Goal: Transaction & Acquisition: Purchase product/service

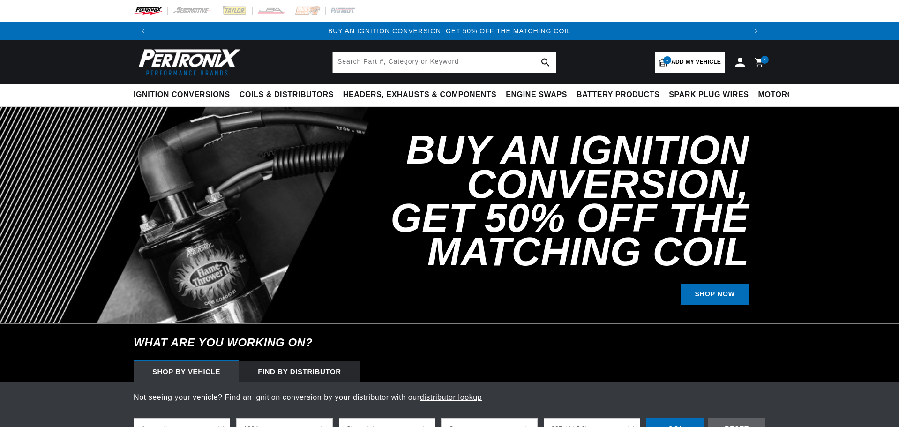
select select "1964"
select select "Chevrolet"
select select "Corvette"
select select "327cid-5.3L"
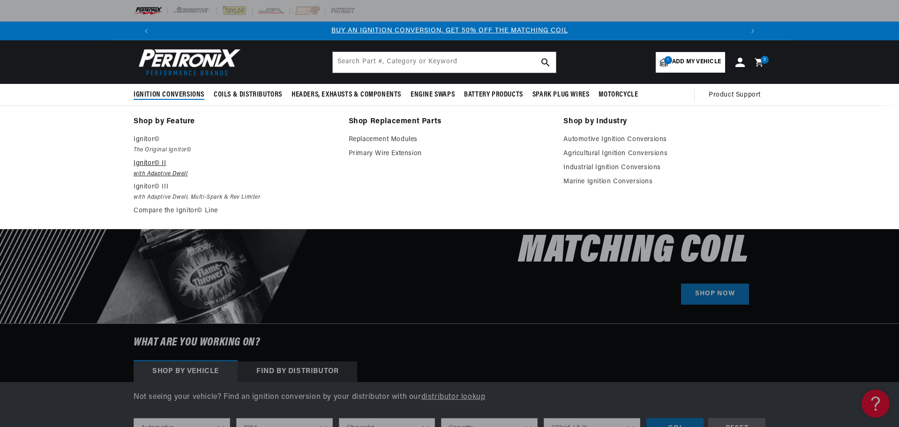
click at [149, 160] on p "Ignitor© II" at bounding box center [235, 163] width 202 height 11
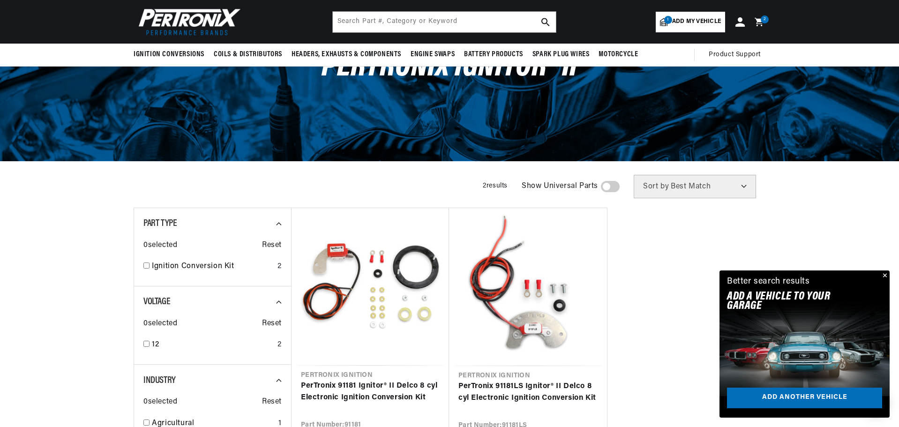
scroll to position [47, 0]
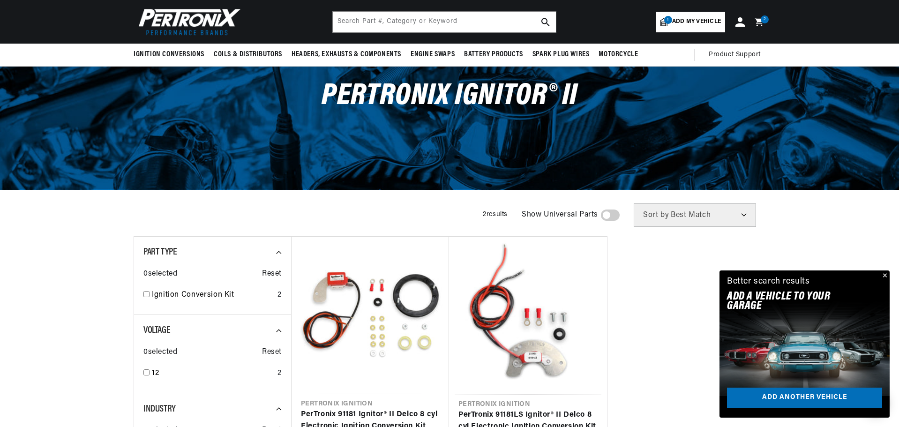
click at [681, 18] on span "Add my vehicle" at bounding box center [696, 21] width 49 height 9
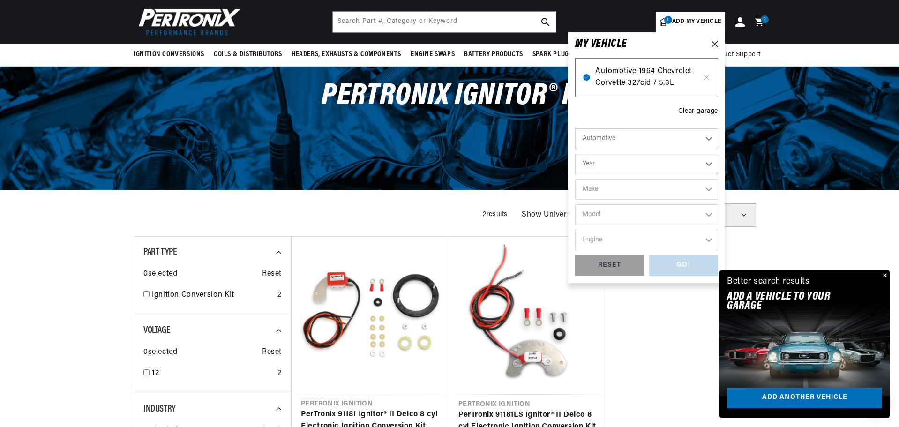
scroll to position [0, 585]
click at [708, 137] on select "Automotive Agricultural Industrial Marine Motorcycle" at bounding box center [646, 138] width 143 height 21
click at [575, 128] on select "Automotive Agricultural Industrial Marine Motorcycle" at bounding box center [646, 138] width 143 height 21
click at [604, 164] on select "Year 2022 2021 2020 2019 2018 2017 2016 2015 2014 2013 2012 2011 2010 2009 2008…" at bounding box center [646, 164] width 143 height 21
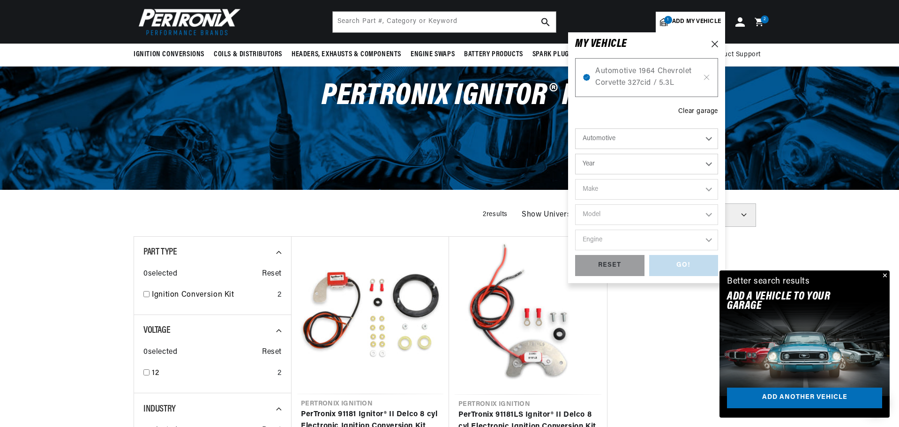
select select "1959"
click at [575, 154] on select "Year 2022 2021 2020 2019 2018 2017 2016 2015 2014 2013 2012 2011 2010 2009 2008…" at bounding box center [646, 164] width 143 height 21
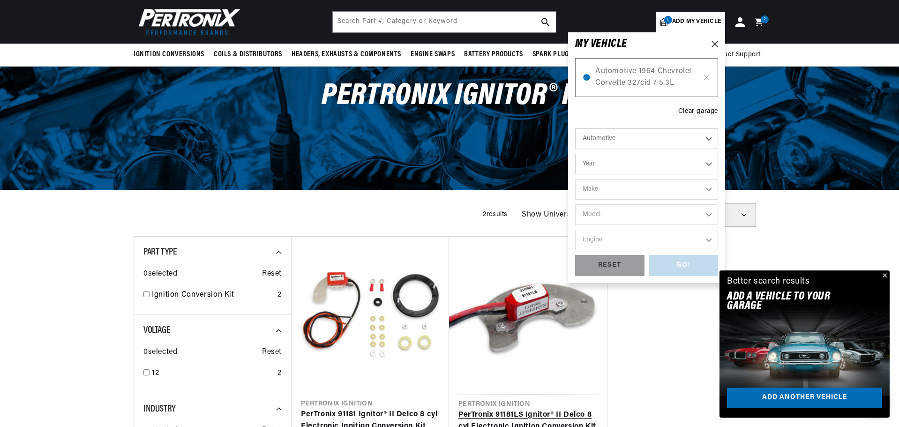
select select "1959"
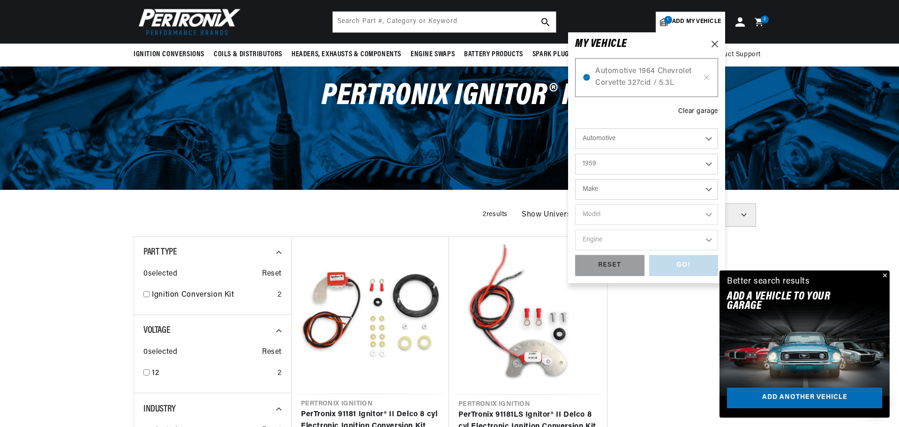
click at [597, 185] on select "Make Alfa Romeo American Motors Aston Martin Austin Healey Buick Cadillac Chevr…" at bounding box center [646, 189] width 143 height 21
select select "Chevrolet"
click at [575, 179] on select "Make Alfa Romeo American Motors Aston Martin Austin Healey Buick Cadillac Chevr…" at bounding box center [646, 189] width 143 height 21
select select "Chevrolet"
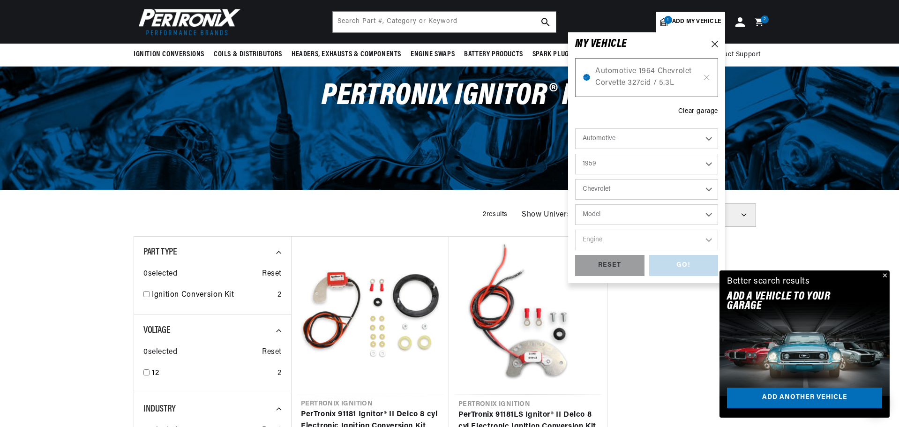
click at [594, 213] on select "Model 3B 3C 3D 3E 3F 3G Bel Air Biscayne Brookwood Corvette El Camino Impala Ki…" at bounding box center [646, 214] width 143 height 21
select select "Corvette"
click at [575, 204] on select "Model 3B 3C 3D 3E 3F 3G Bel Air Biscayne Brookwood Corvette El Camino Impala Ki…" at bounding box center [646, 214] width 143 height 21
select select "Corvette"
click at [636, 237] on select "Engine 5.4L 6.5L 7.0L 7.4L 283cid / 4.6L 322cid / 5.3L 348cid / 5.7L" at bounding box center [646, 240] width 143 height 21
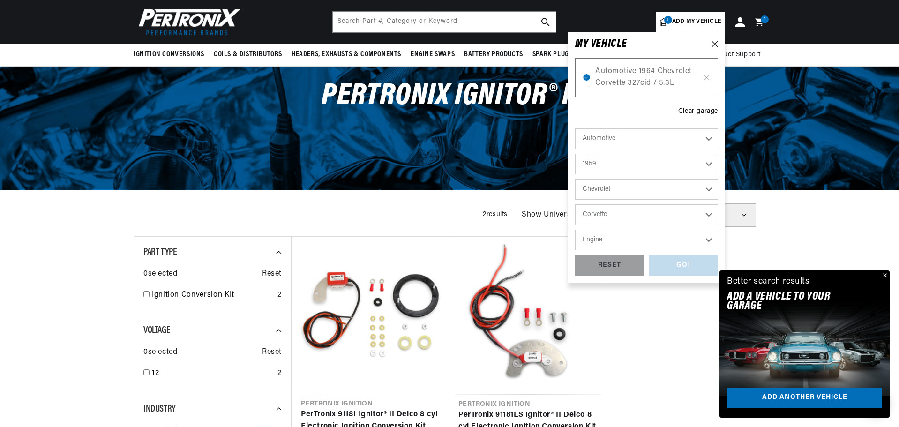
scroll to position [0, 585]
select select "283cid-4.6L"
click at [575, 230] on select "Engine 5.4L 6.5L 7.0L 7.4L 283cid / 4.6L 322cid / 5.3L 348cid / 5.7L" at bounding box center [646, 240] width 143 height 21
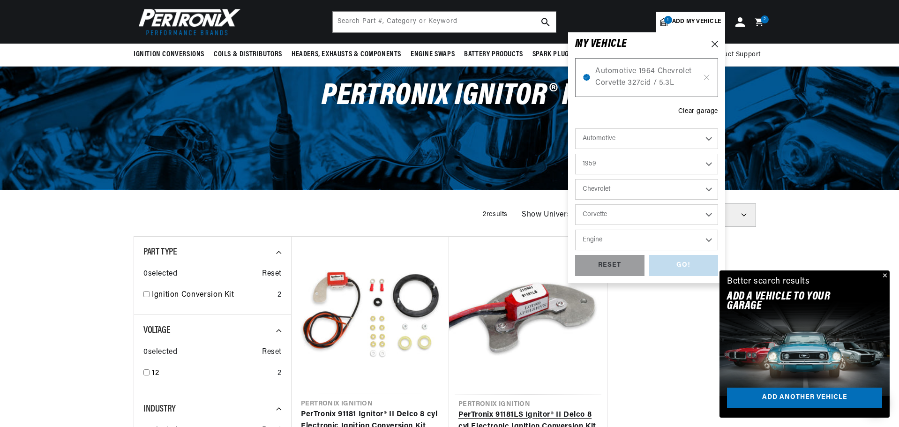
select select "283cid-4.6L"
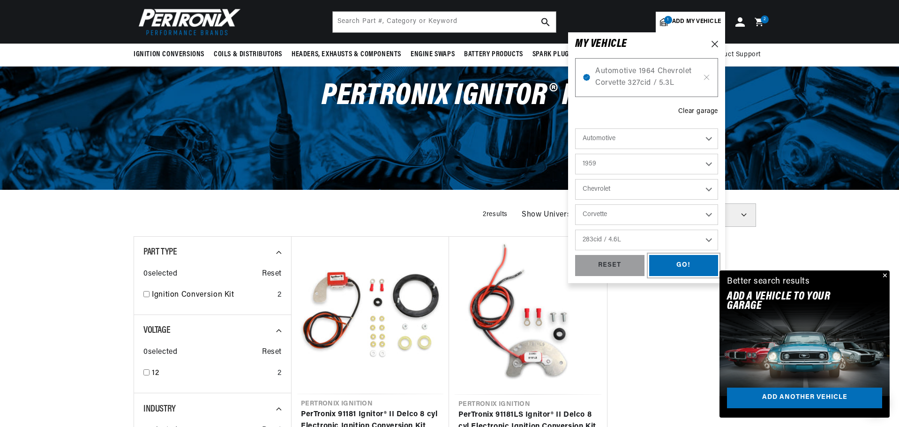
click at [673, 262] on div "GO!" at bounding box center [683, 265] width 69 height 21
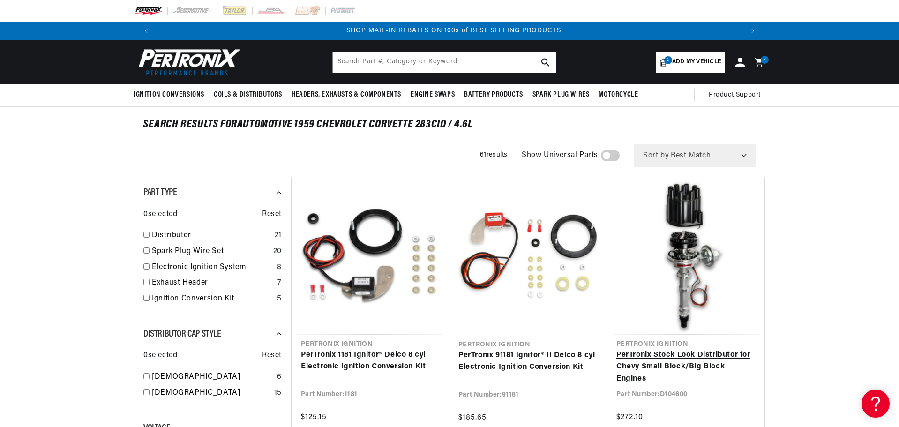
scroll to position [0, 585]
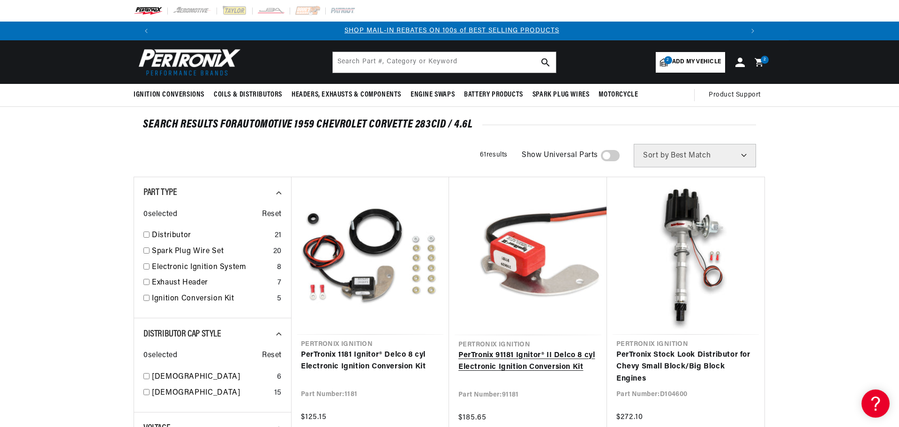
click at [551, 361] on link "PerTronix 91181 Ignitor® II Delco 8 cyl Electronic Ignition Conversion Kit" at bounding box center [527, 362] width 139 height 24
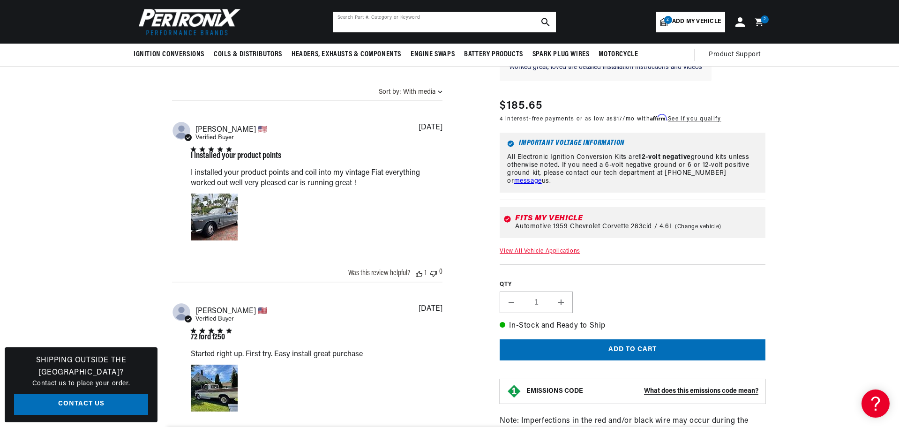
click at [477, 20] on input "text" at bounding box center [444, 22] width 223 height 21
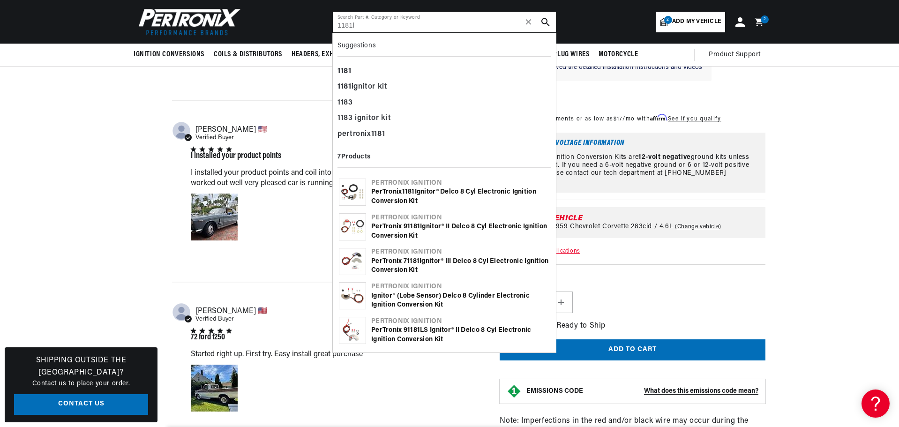
scroll to position [0, 585]
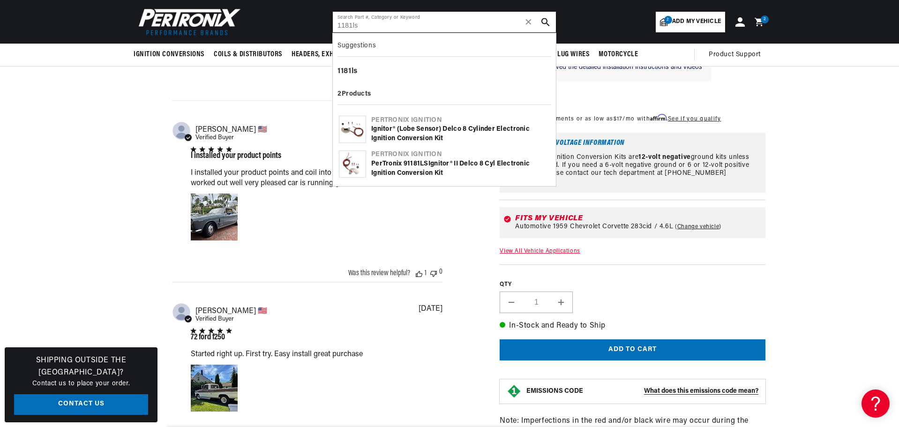
type input "1181ls"
click at [420, 129] on div "Ignitor® (lobe sensor) Delco 8 Cylinder Electronic Ignition Conversion Kit" at bounding box center [460, 134] width 179 height 18
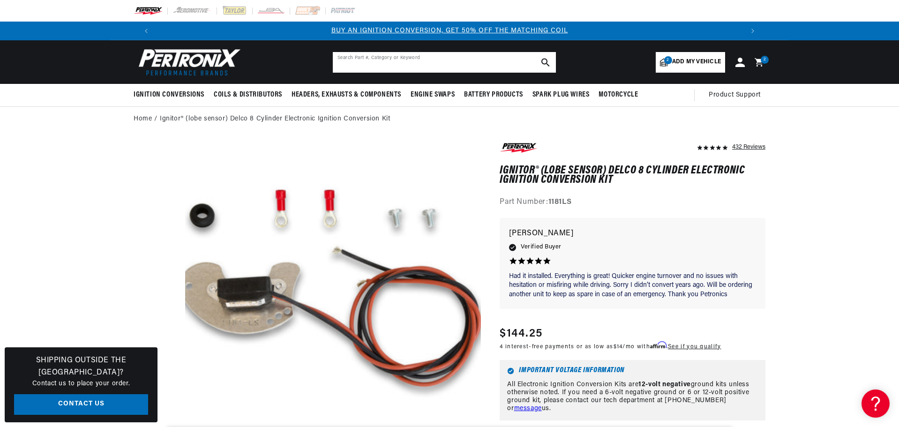
click at [461, 63] on input "text" at bounding box center [444, 62] width 223 height 21
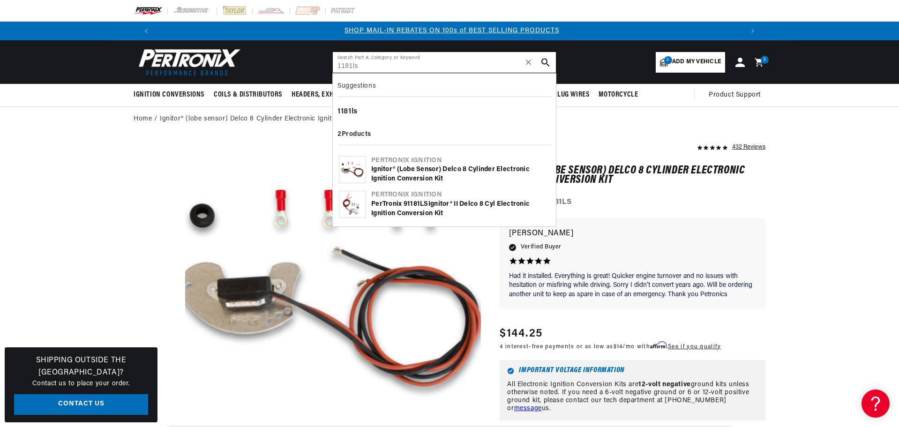
type input "1181ls"
click at [416, 200] on div "PerTronix 9 1181LS Ignitor® II Delco 8 cyl Electronic Ignition Conversion Kit" at bounding box center [460, 209] width 179 height 18
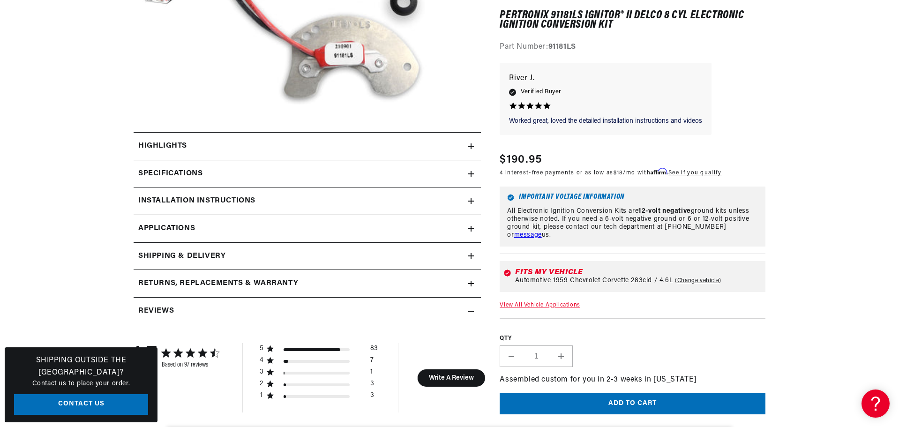
scroll to position [0, 585]
click at [531, 304] on link "View All Vehicle Applications" at bounding box center [540, 306] width 80 height 6
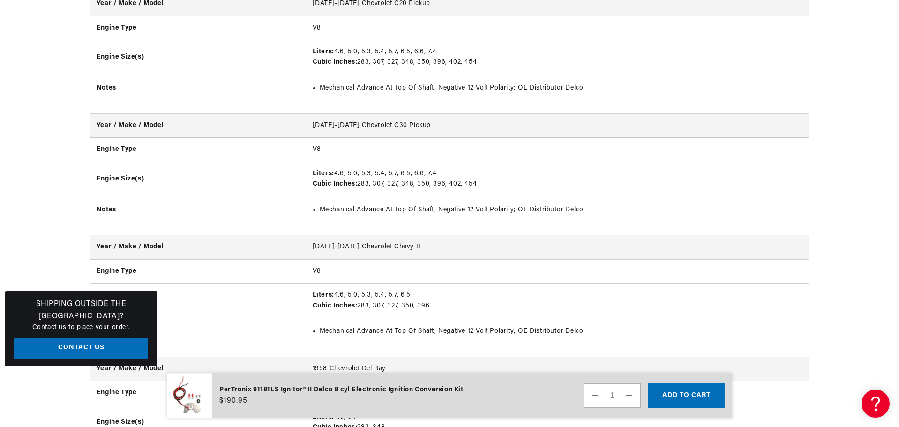
scroll to position [2522, 0]
